Goal: Navigation & Orientation: Find specific page/section

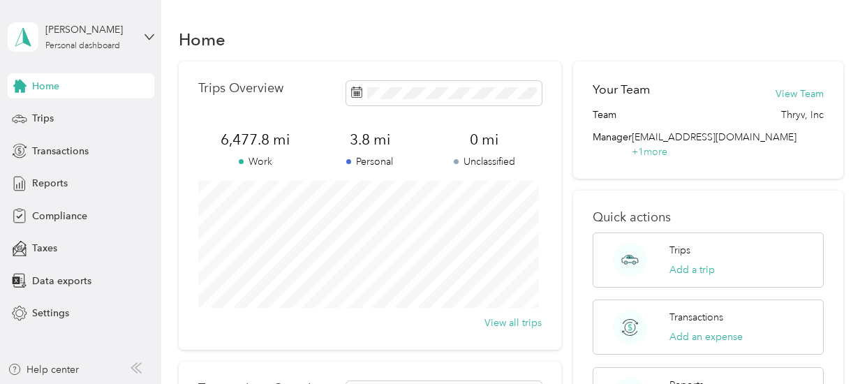
click at [309, 151] on div "6,477.8 mi Work" at bounding box center [255, 149] width 114 height 39
click at [56, 185] on span "Reports" at bounding box center [50, 183] width 36 height 15
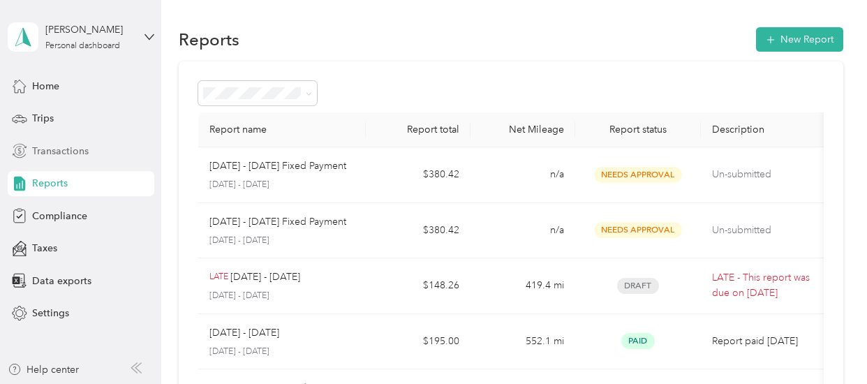
click at [72, 151] on span "Transactions" at bounding box center [60, 151] width 57 height 15
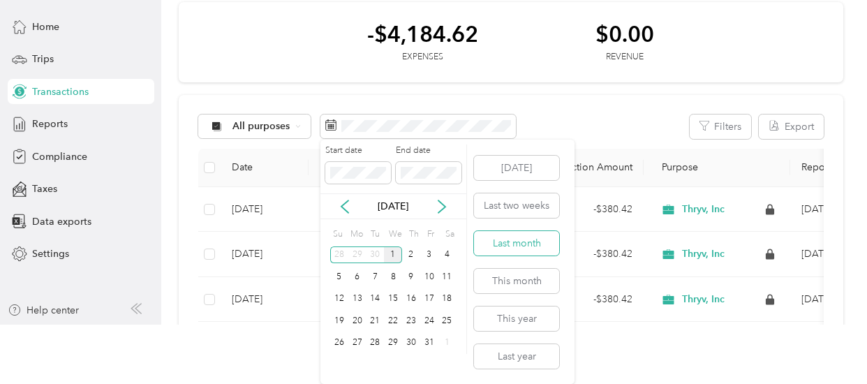
click at [507, 244] on button "Last month" at bounding box center [516, 243] width 85 height 24
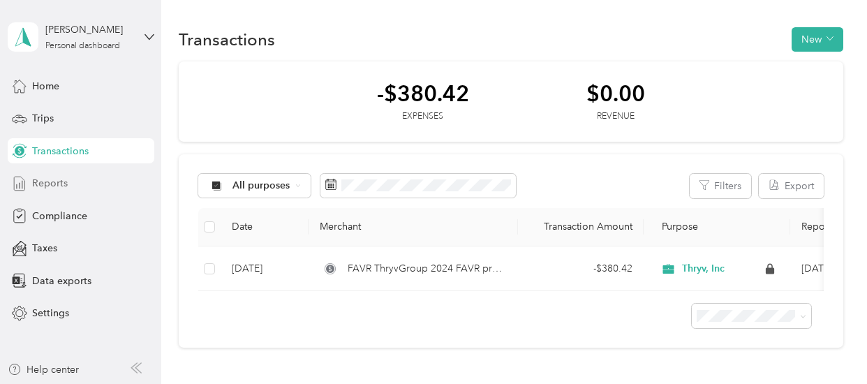
click at [64, 182] on span "Reports" at bounding box center [50, 183] width 36 height 15
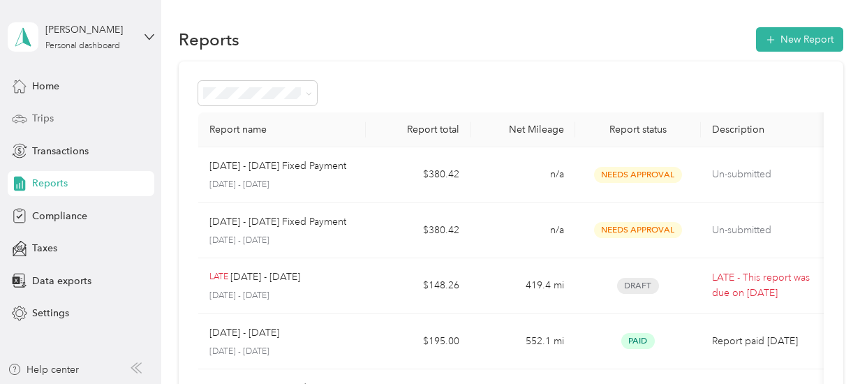
click at [47, 124] on span "Trips" at bounding box center [43, 118] width 22 height 15
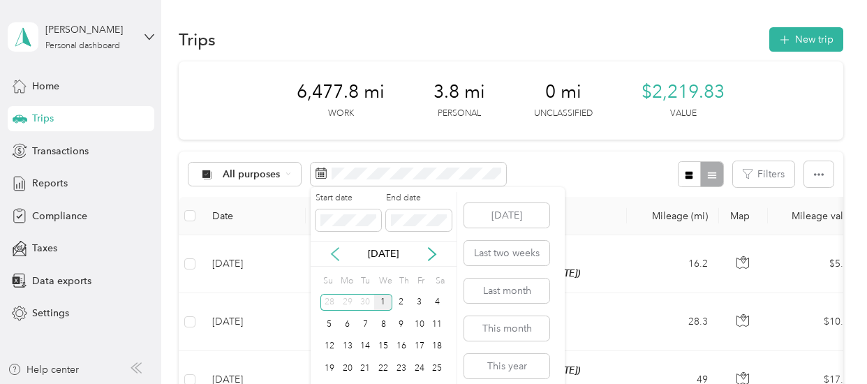
click at [338, 258] on icon at bounding box center [335, 254] width 7 height 13
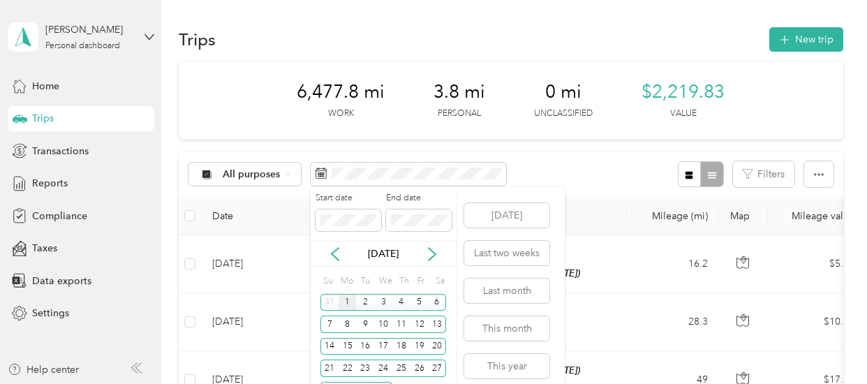
click at [346, 300] on div "1" at bounding box center [348, 302] width 18 height 17
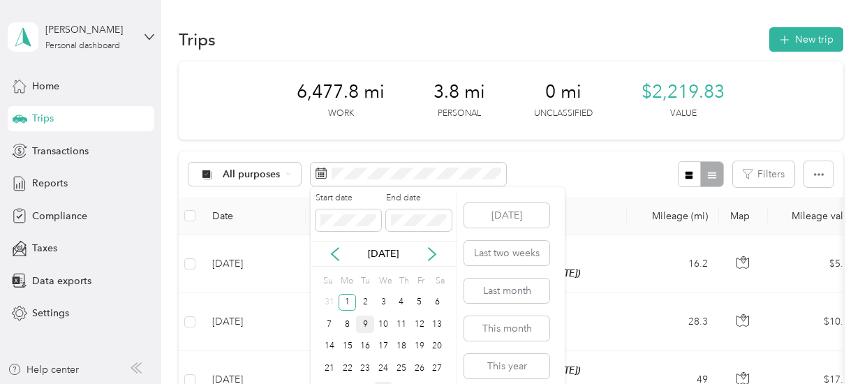
scroll to position [47, 0]
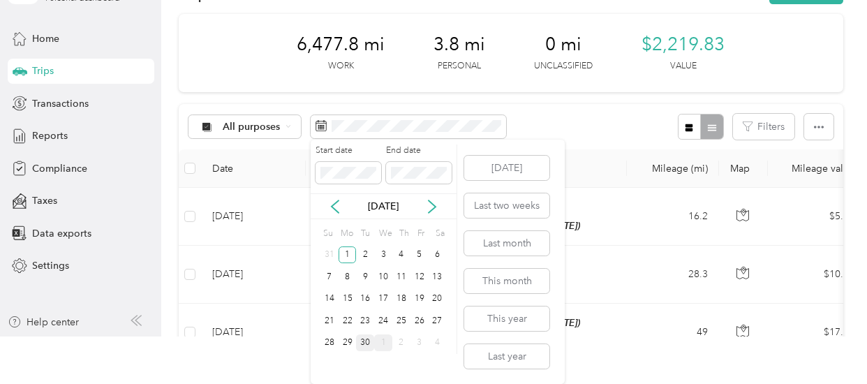
click at [364, 345] on div "30" at bounding box center [365, 342] width 18 height 17
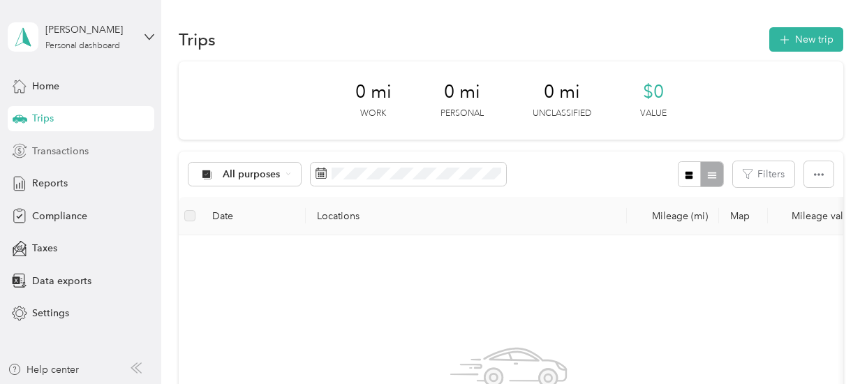
click at [59, 150] on span "Transactions" at bounding box center [60, 151] width 57 height 15
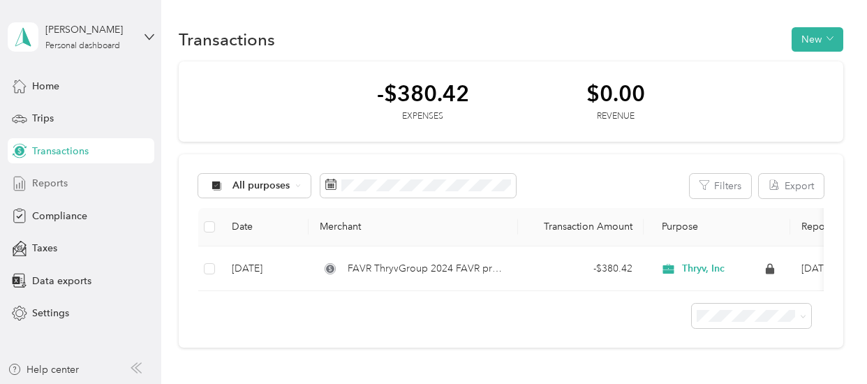
click at [52, 175] on div "Reports" at bounding box center [81, 183] width 147 height 25
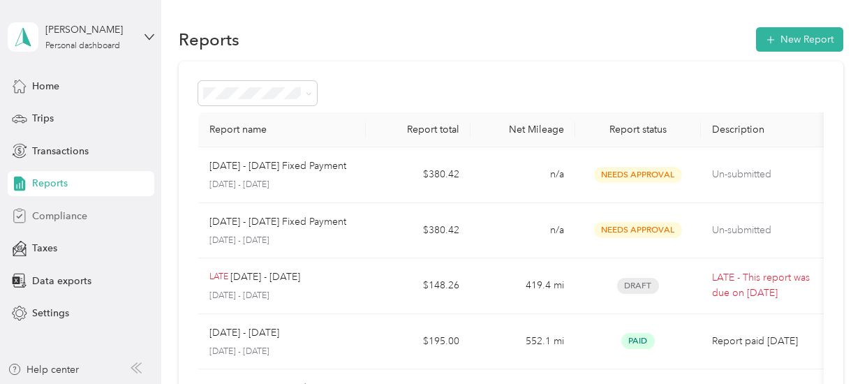
click at [56, 221] on span "Compliance" at bounding box center [59, 216] width 55 height 15
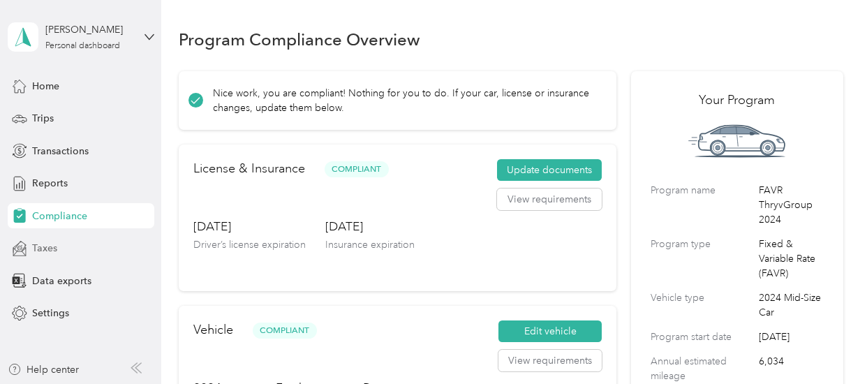
click at [56, 246] on span "Taxes" at bounding box center [44, 248] width 25 height 15
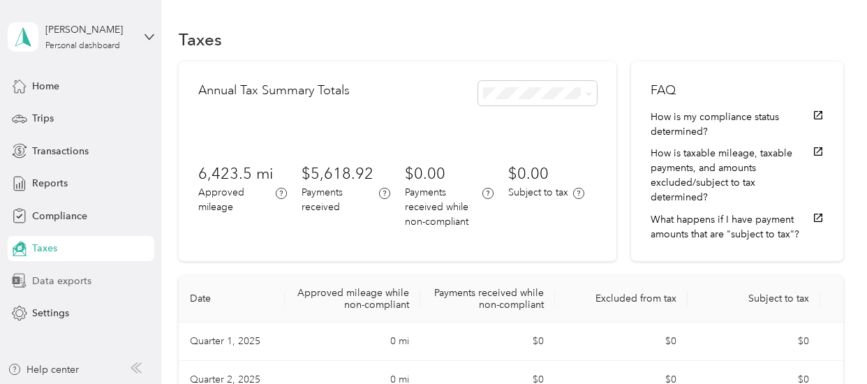
click at [59, 275] on span "Data exports" at bounding box center [61, 281] width 59 height 15
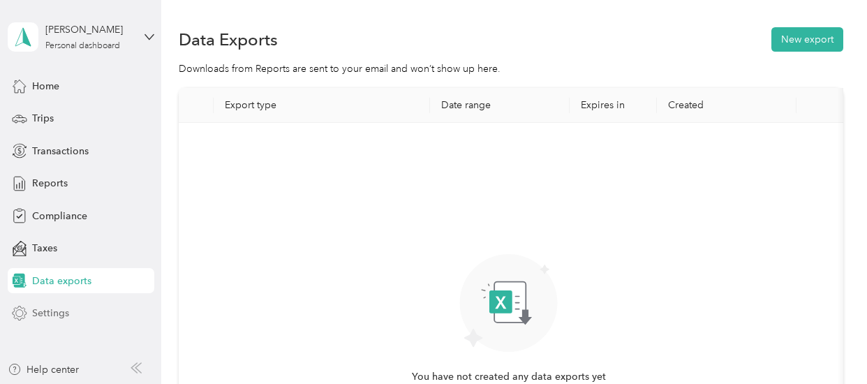
click at [61, 318] on span "Settings" at bounding box center [50, 313] width 37 height 15
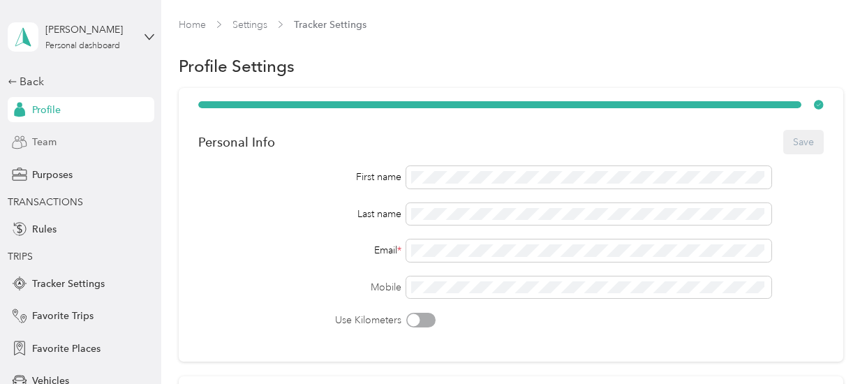
click at [44, 144] on span "Team" at bounding box center [44, 142] width 24 height 15
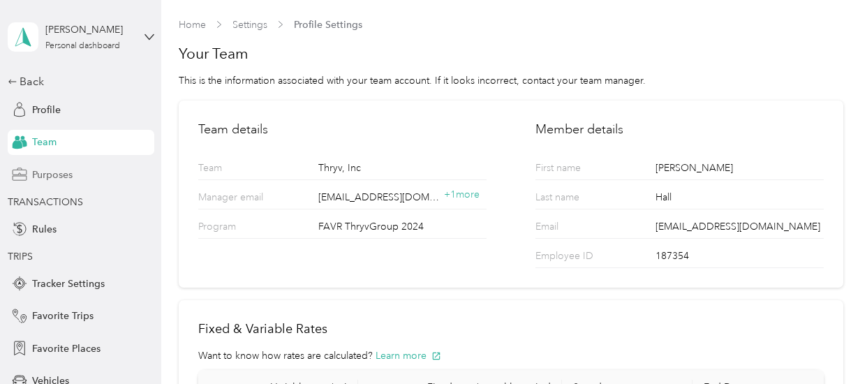
click at [61, 179] on span "Purposes" at bounding box center [52, 175] width 40 height 15
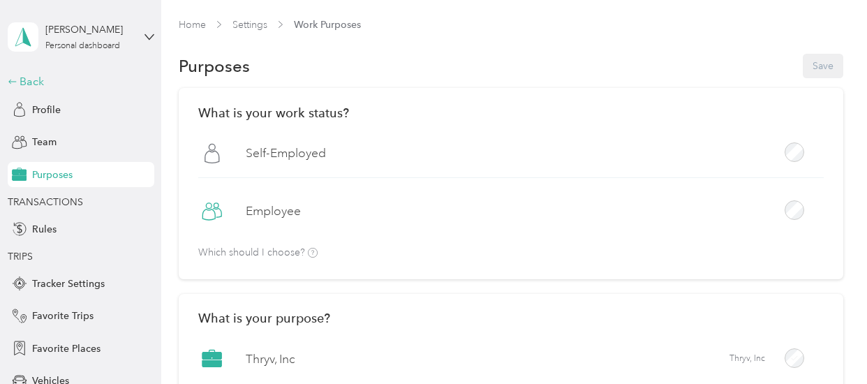
click at [18, 78] on div "Back" at bounding box center [78, 81] width 140 height 17
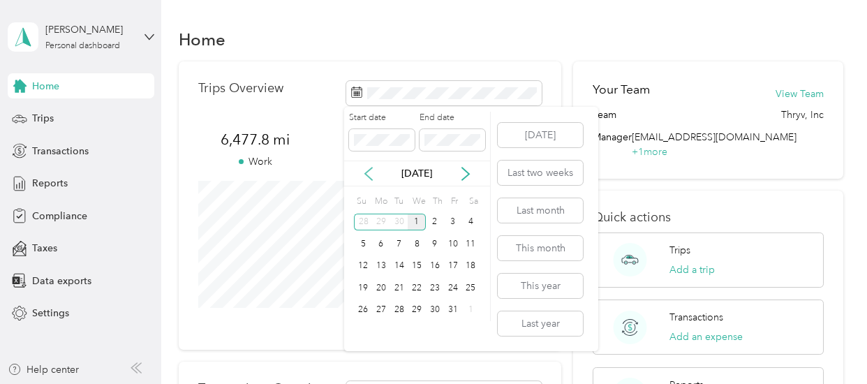
click at [369, 176] on icon at bounding box center [369, 174] width 14 height 14
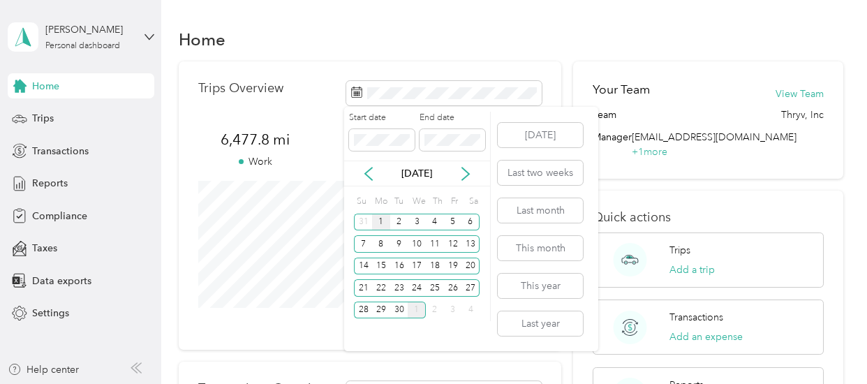
click at [380, 224] on div "1" at bounding box center [381, 222] width 18 height 17
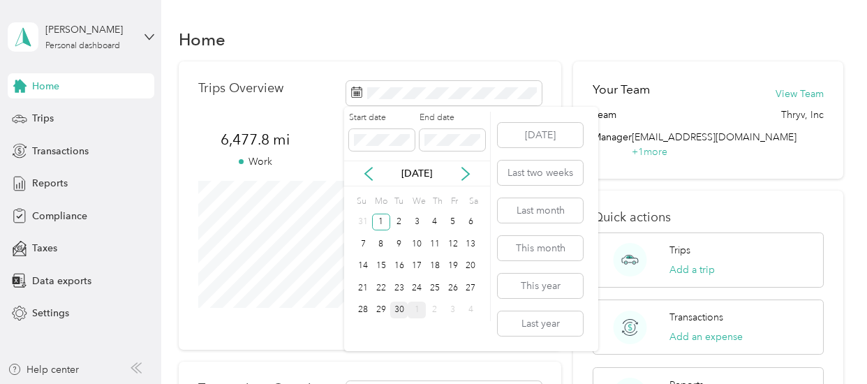
click at [403, 309] on div "30" at bounding box center [399, 310] width 18 height 17
